Goal: Answer question/provide support

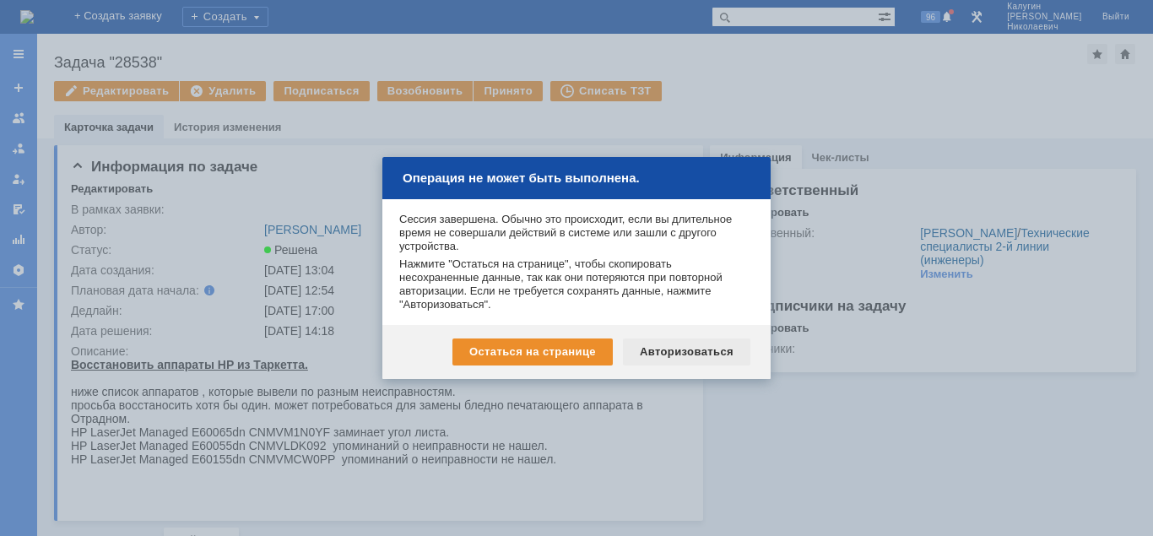
click at [691, 354] on div "Авторизоваться" at bounding box center [686, 351] width 127 height 27
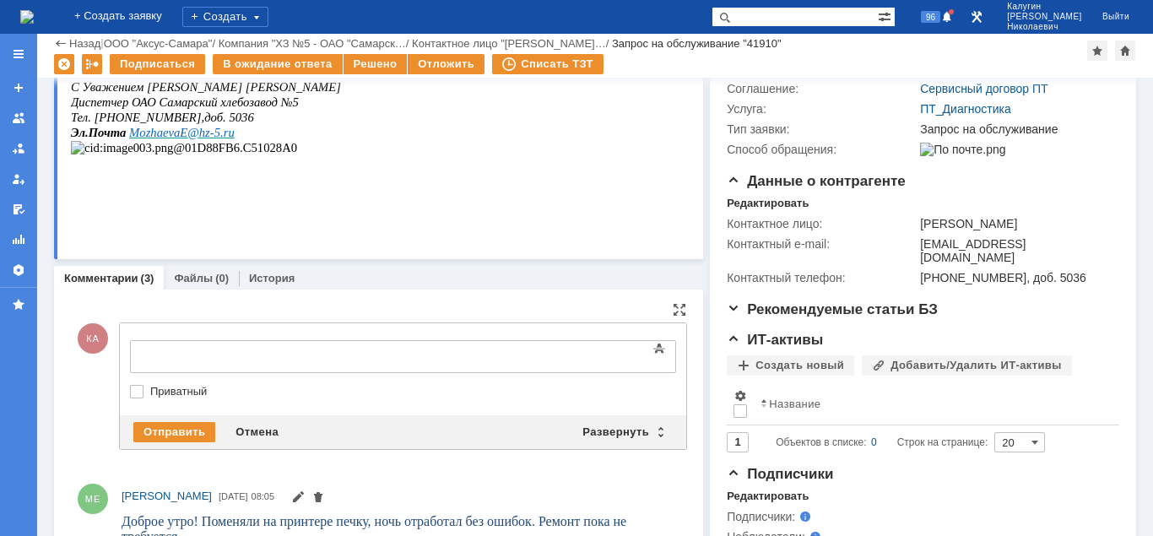
click at [197, 357] on div at bounding box center [268, 355] width 240 height 14
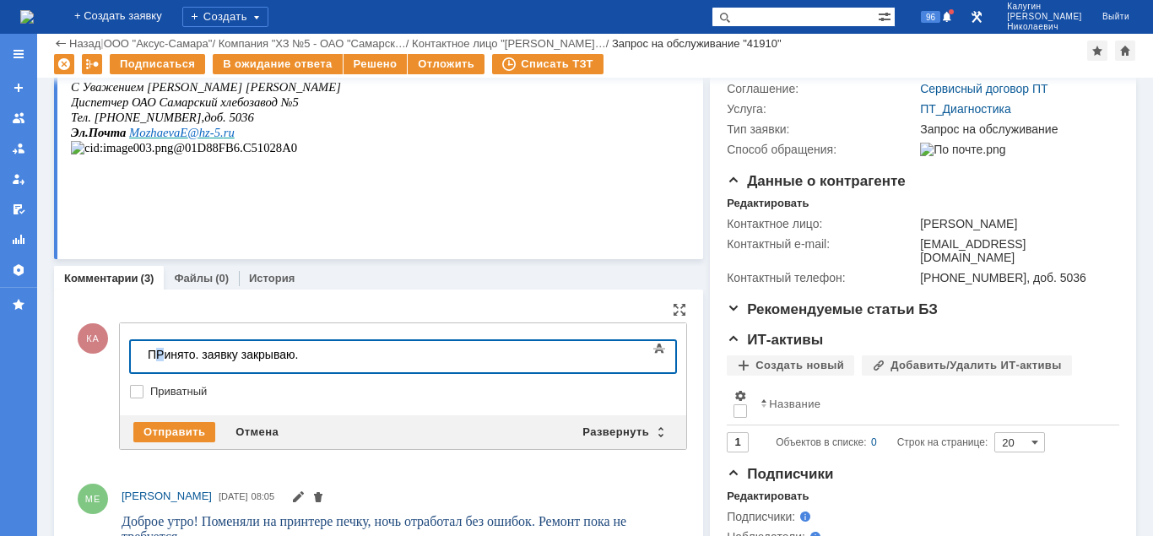
click at [158, 355] on div "ПРинято. заявку закрываю." at bounding box center [268, 355] width 240 height 14
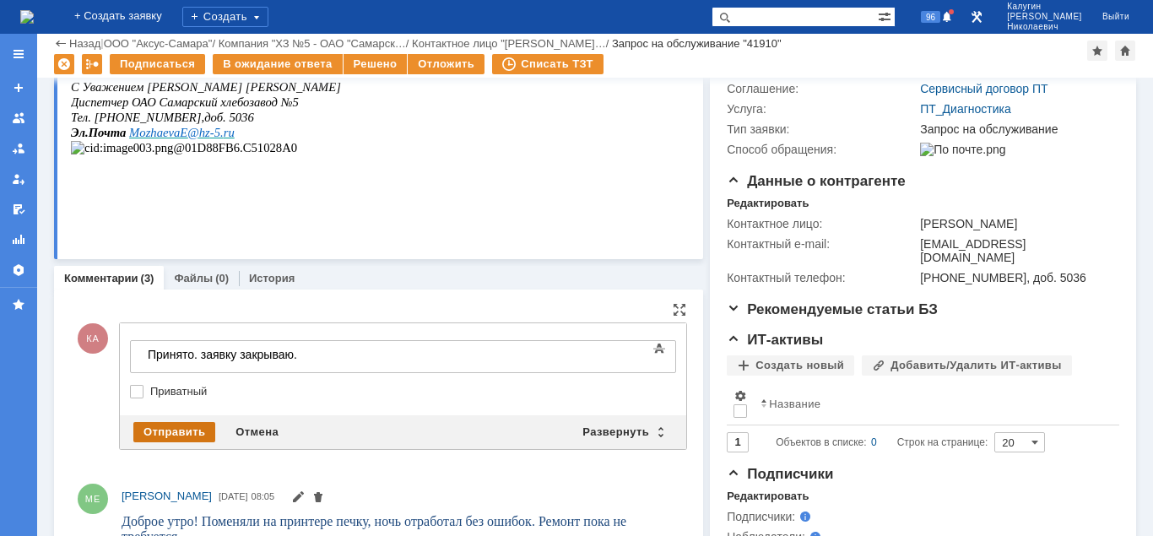
click at [198, 428] on div "Отправить" at bounding box center [174, 432] width 82 height 20
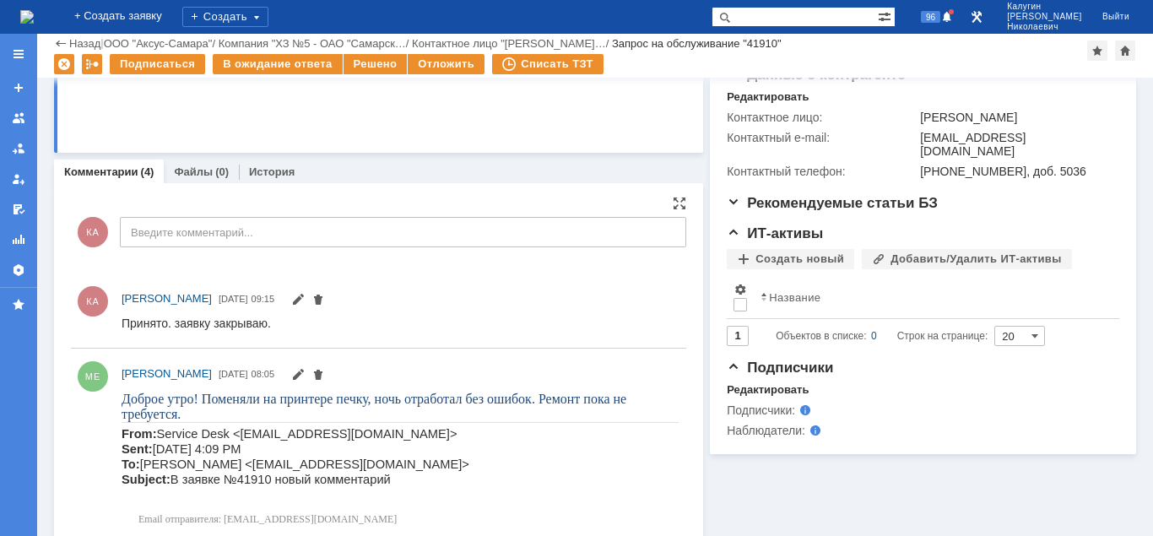
scroll to position [517, 0]
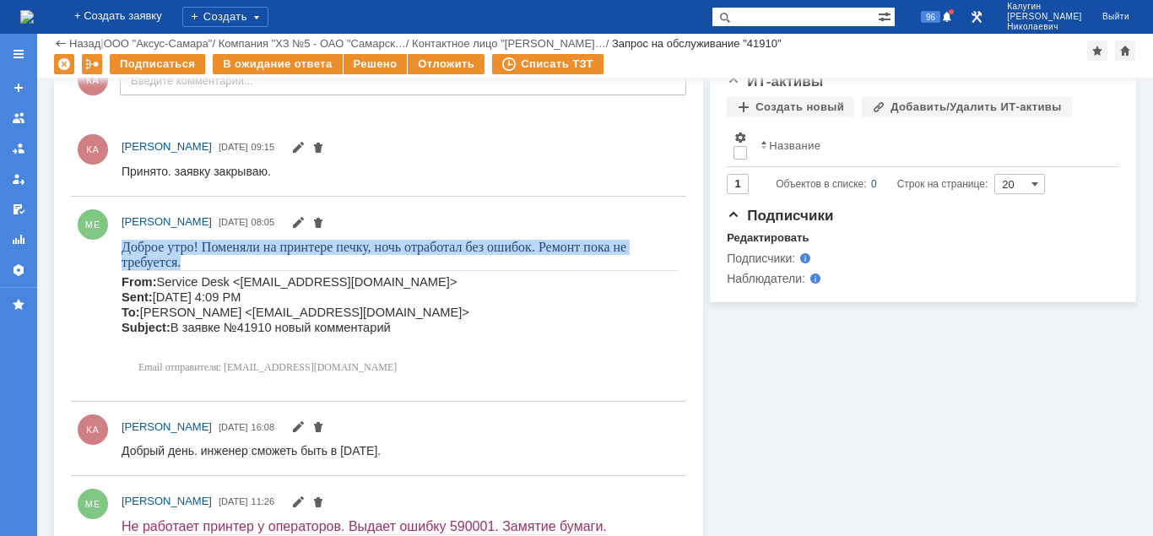
drag, startPoint x: 123, startPoint y: 245, endPoint x: 183, endPoint y: 257, distance: 61.3
click at [183, 257] on p "Доброе утро! Поменяли на принтере печку, ночь отработал без ошибок. Ремонт пока…" at bounding box center [400, 254] width 557 height 30
copy span "Доброе утро! Поменяли на принтере печку, ночь отработал без ошибок. Ремонт пока…"
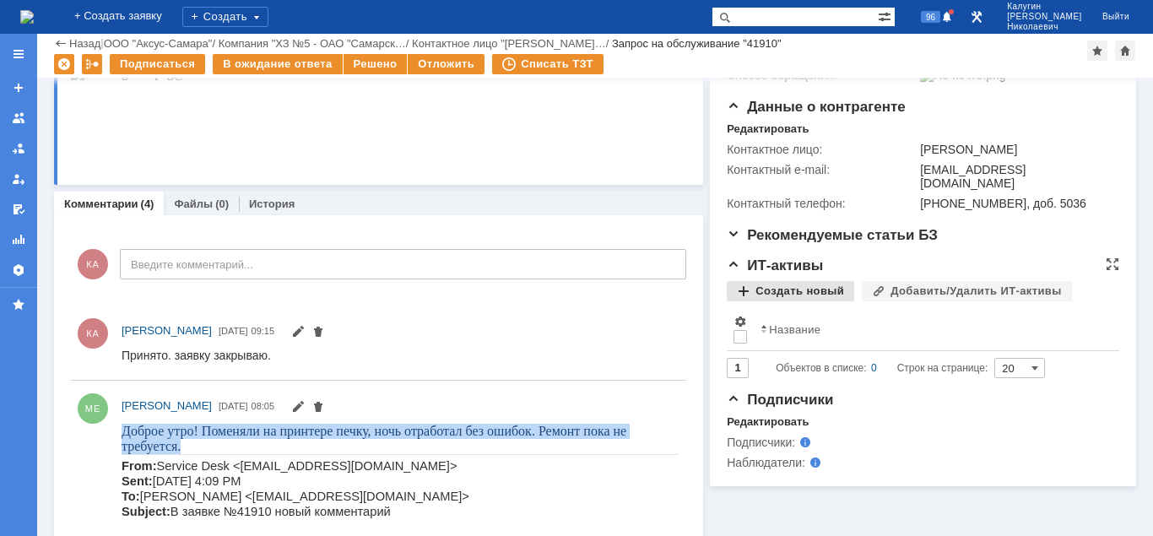
scroll to position [0, 0]
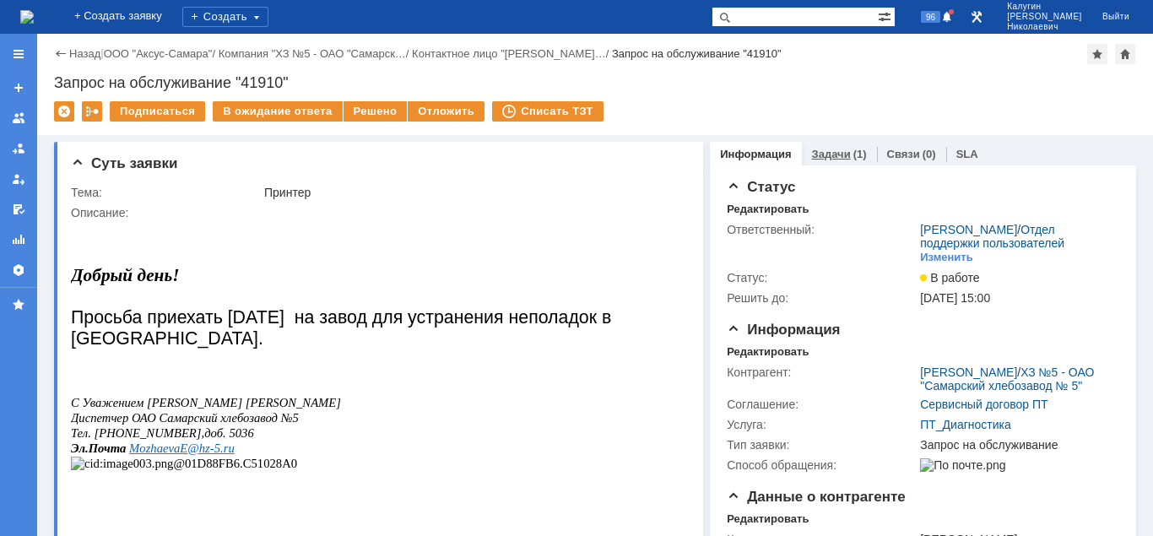
click at [829, 157] on link "Задачи" at bounding box center [831, 154] width 39 height 13
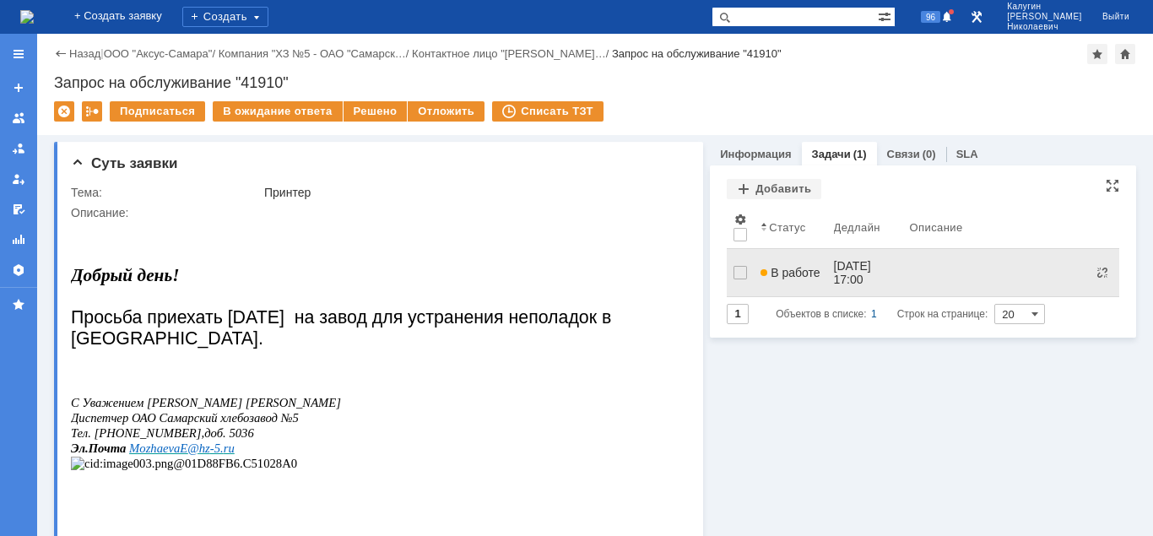
click at [795, 267] on span "В работе" at bounding box center [790, 273] width 59 height 14
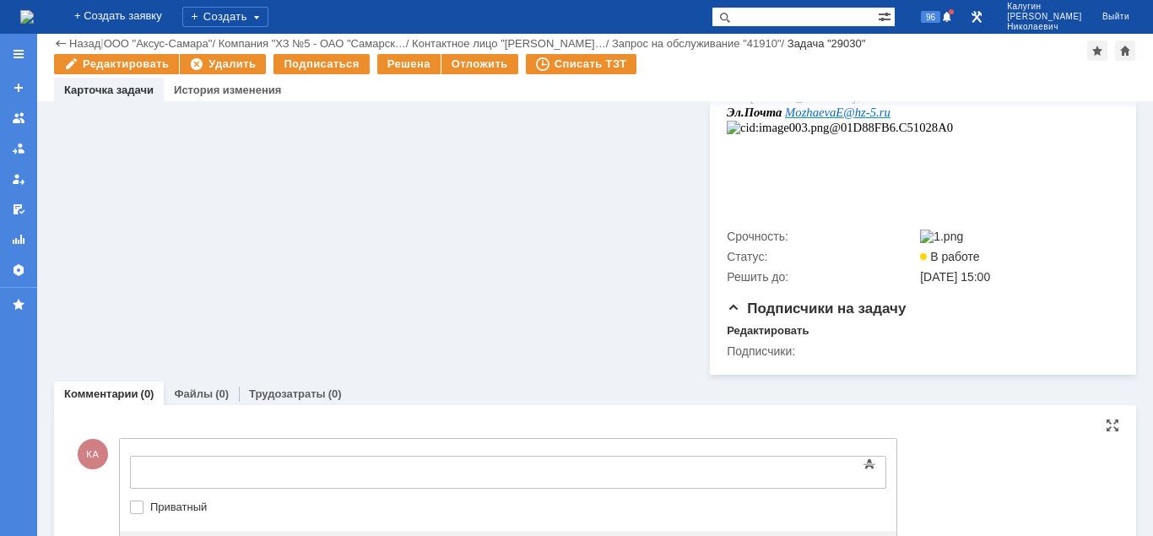
click at [153, 463] on body at bounding box center [267, 471] width 253 height 29
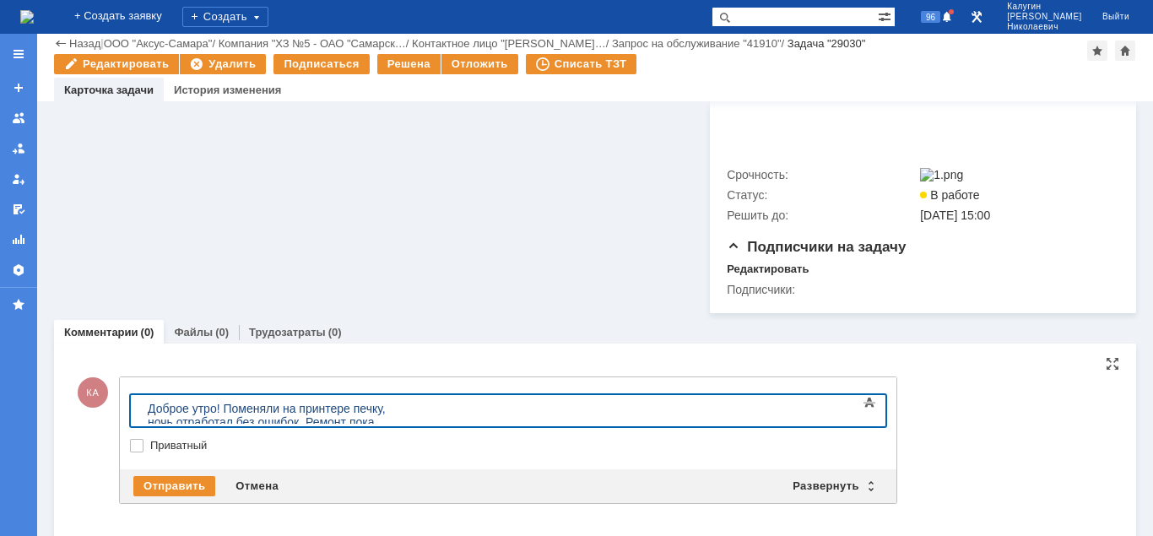
scroll to position [582, 0]
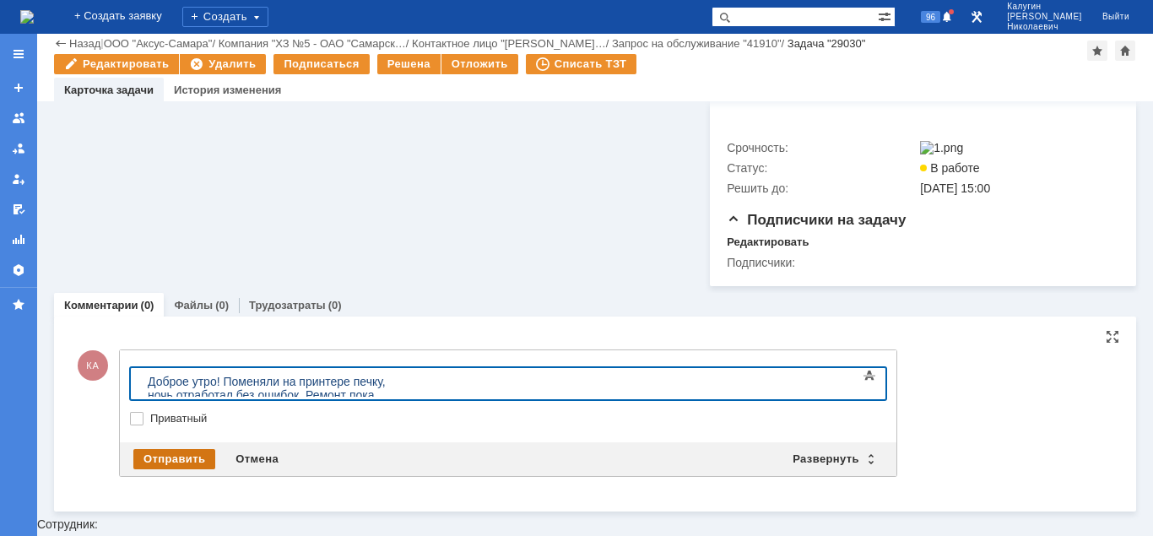
click at [198, 469] on div "Отправить" at bounding box center [174, 459] width 82 height 20
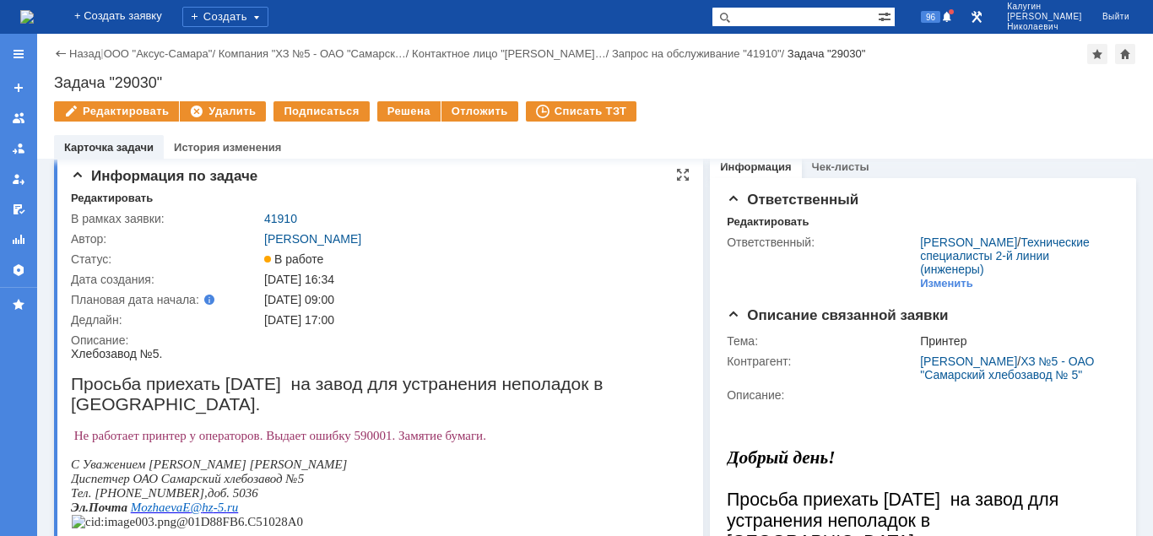
scroll to position [0, 0]
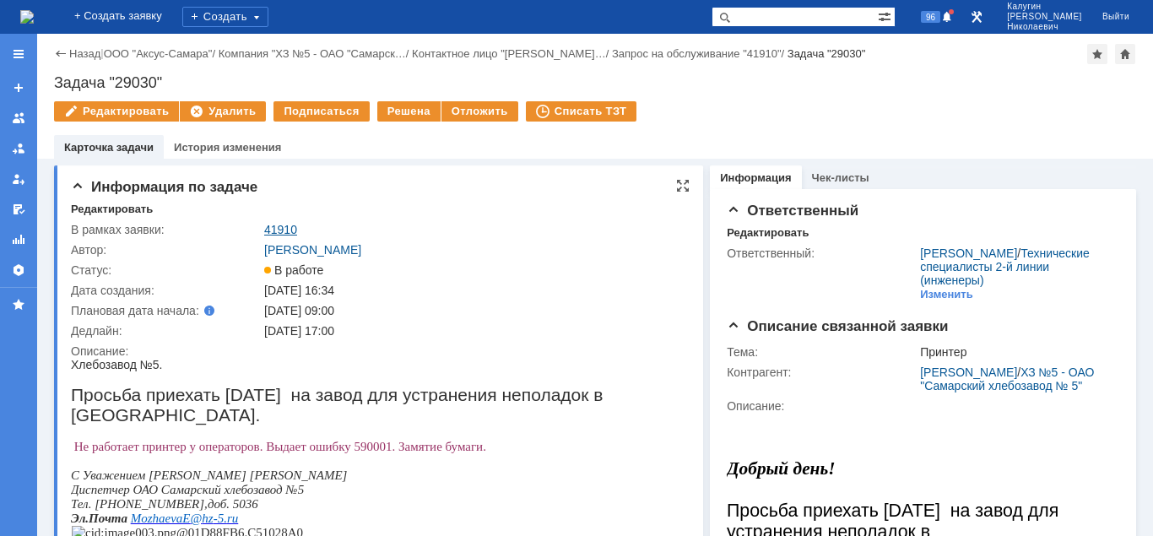
click at [284, 229] on link "41910" at bounding box center [280, 230] width 33 height 14
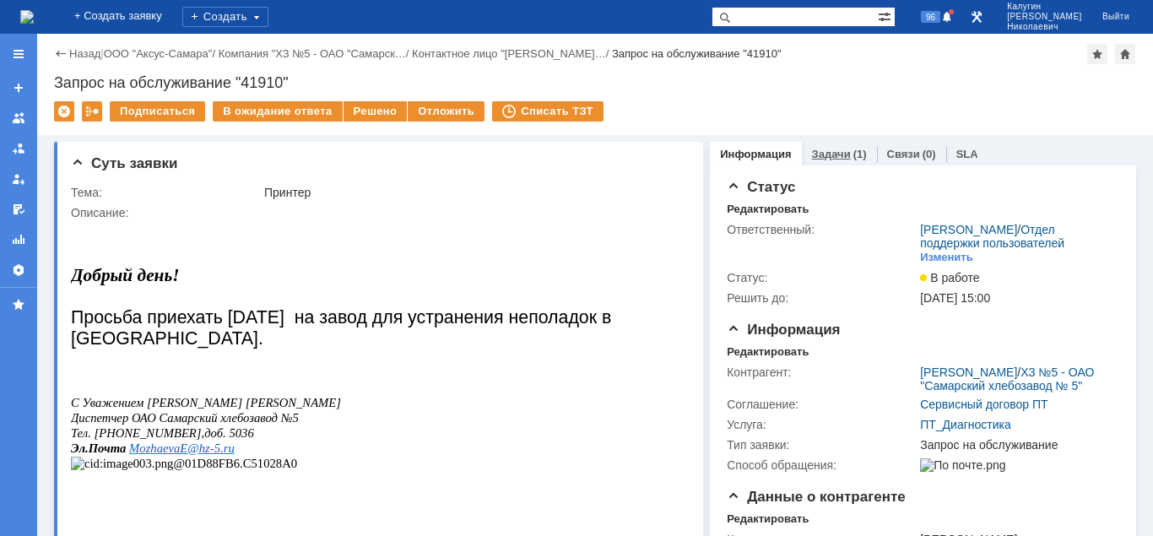
click at [847, 155] on div "Задачи (1)" at bounding box center [839, 154] width 55 height 11
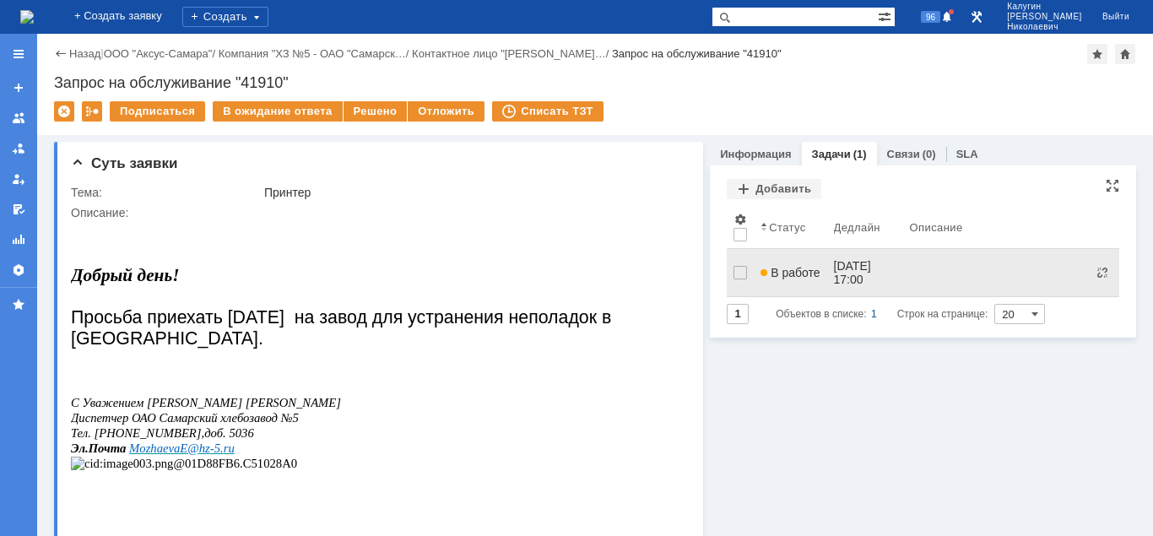
click at [793, 266] on span "В работе" at bounding box center [790, 273] width 59 height 14
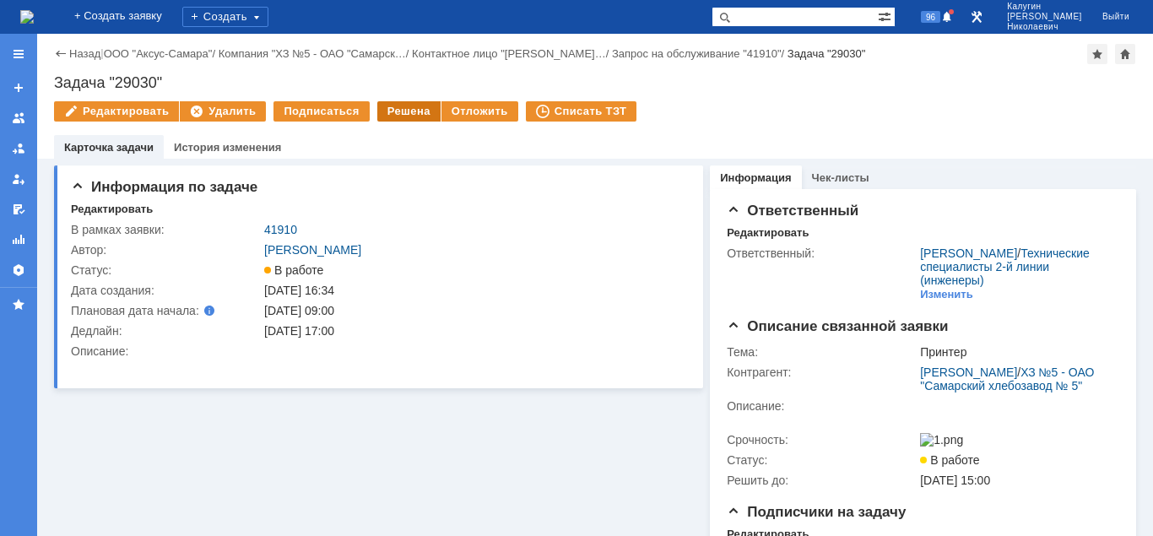
click at [391, 110] on div "Решена" at bounding box center [408, 111] width 63 height 20
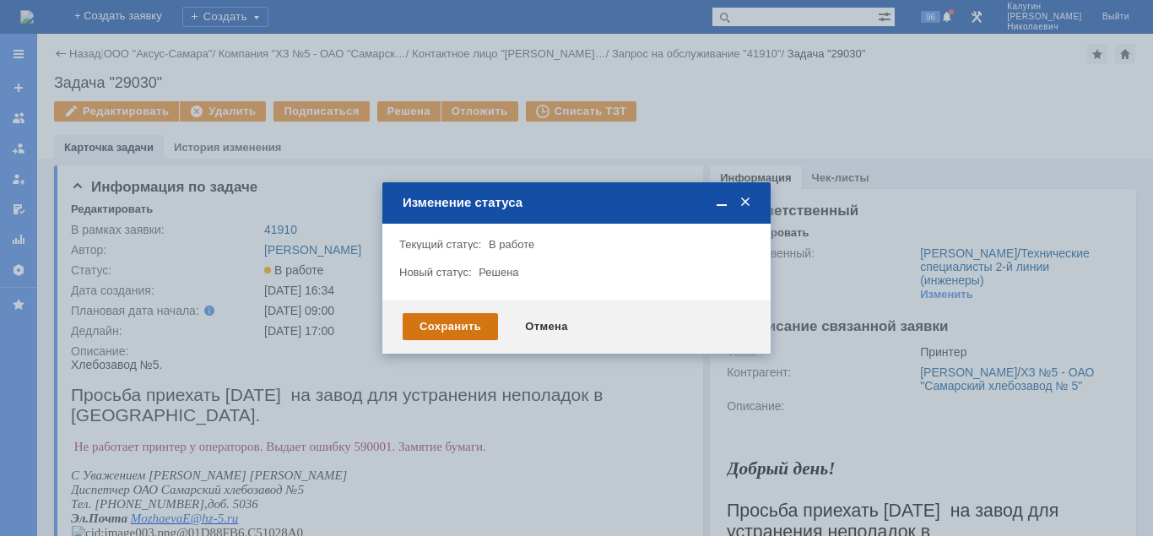
click at [431, 330] on div "Сохранить" at bounding box center [450, 326] width 95 height 27
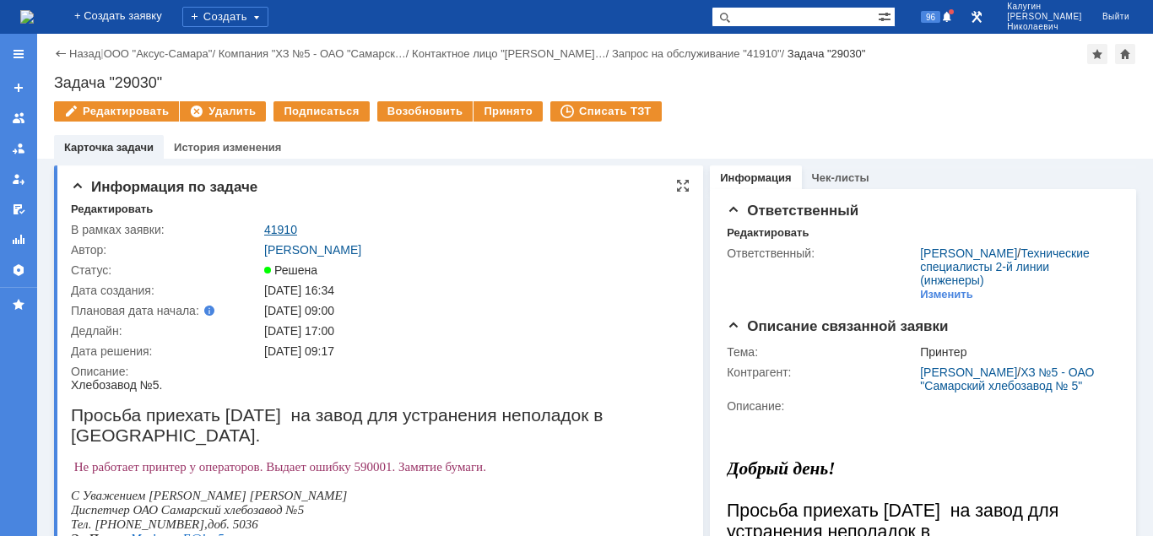
click at [292, 226] on link "41910" at bounding box center [280, 230] width 33 height 14
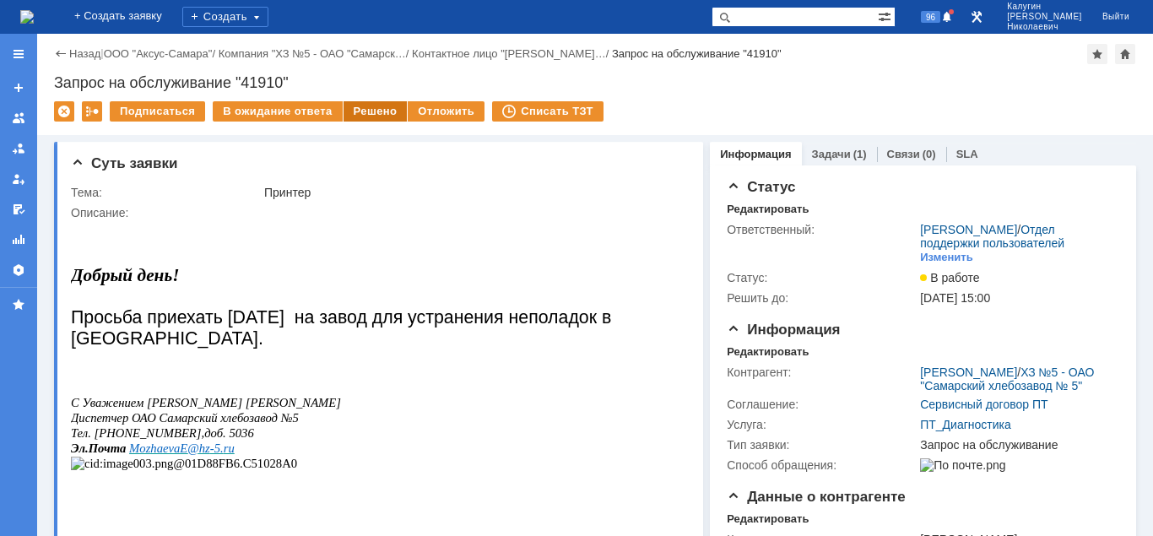
click at [360, 110] on div "Решено" at bounding box center [376, 111] width 64 height 20
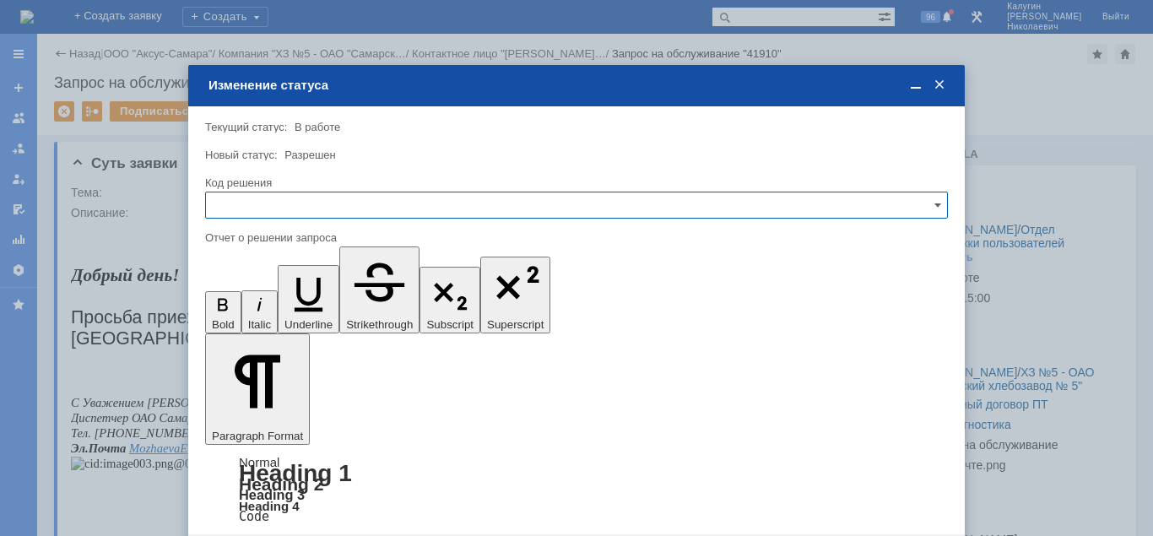
click at [300, 208] on input "text" at bounding box center [576, 205] width 743 height 27
click at [290, 320] on span "Решено" at bounding box center [576, 320] width 721 height 14
type input "Решено"
